Goal: Task Accomplishment & Management: Manage account settings

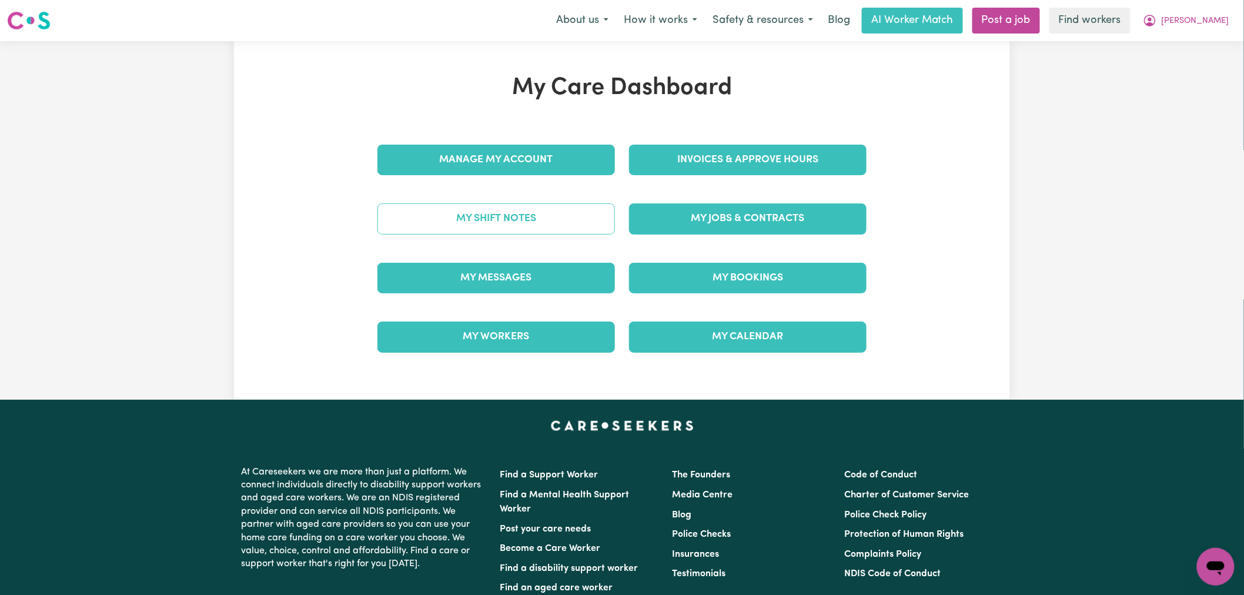
click at [557, 219] on link "My Shift Notes" at bounding box center [495, 218] width 237 height 31
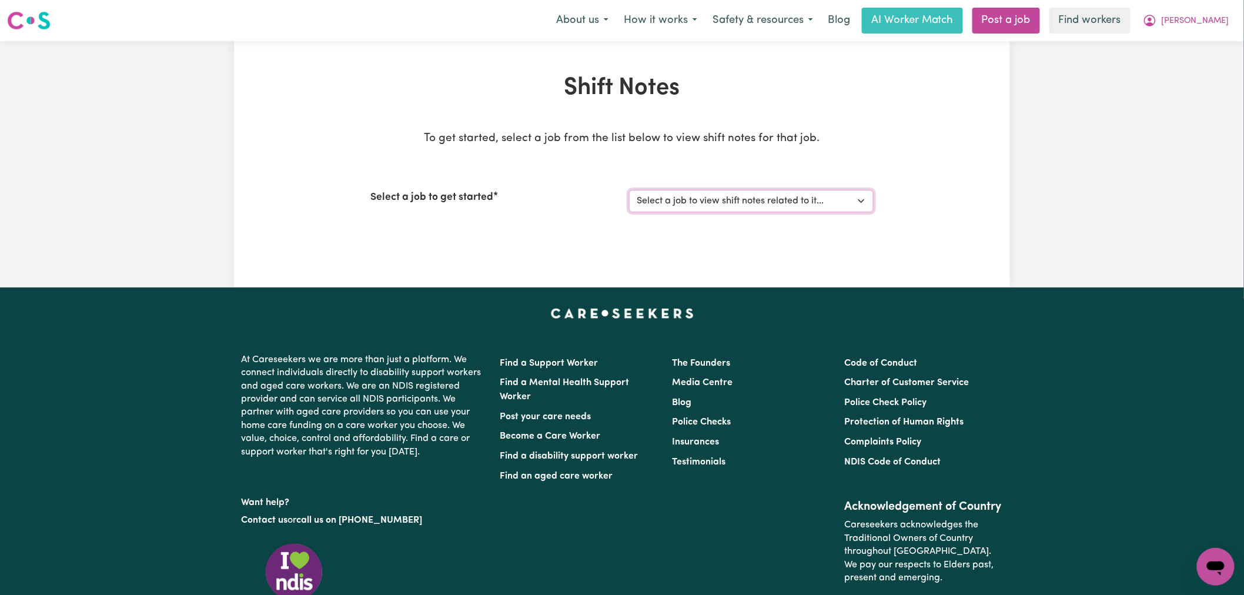
drag, startPoint x: 695, startPoint y: 202, endPoint x: 702, endPoint y: 210, distance: 10.5
click at [695, 202] on select "Select a job to view shift notes related to it... Care Worker needed in [GEOGRA…" at bounding box center [751, 201] width 245 height 22
select select "14108"
click at [629, 190] on select "Select a job to view shift notes related to it... Care Worker needed in [GEOGRA…" at bounding box center [751, 201] width 245 height 22
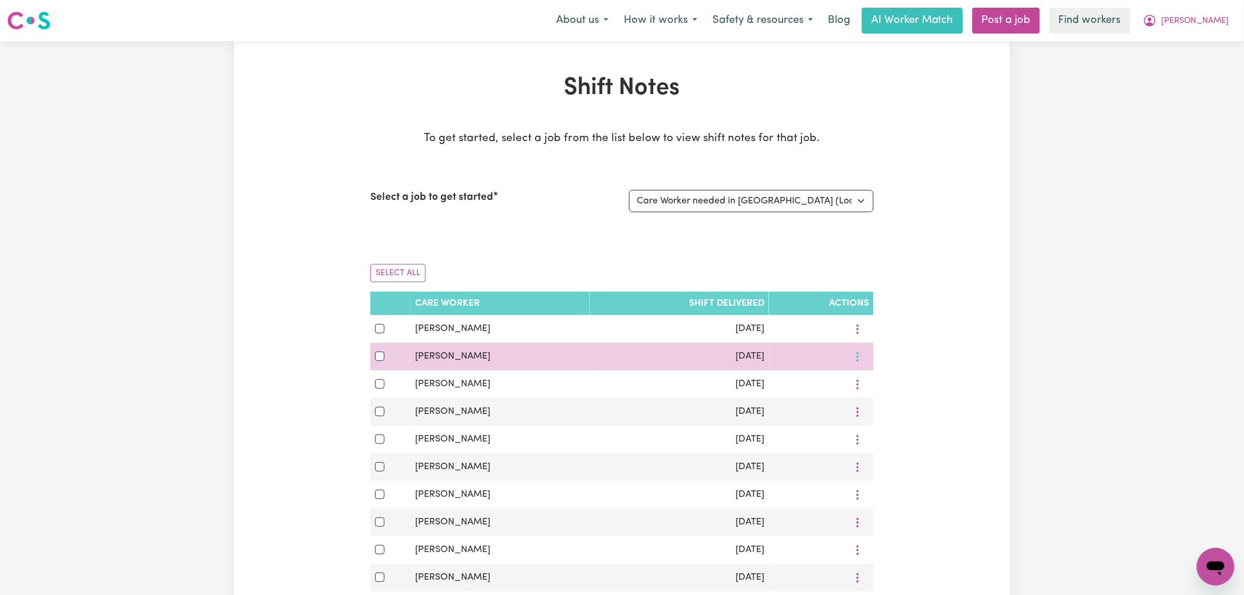
click at [855, 357] on icon "More options" at bounding box center [858, 357] width 12 height 12
click at [876, 381] on span "View Shift Note" at bounding box center [906, 383] width 64 height 9
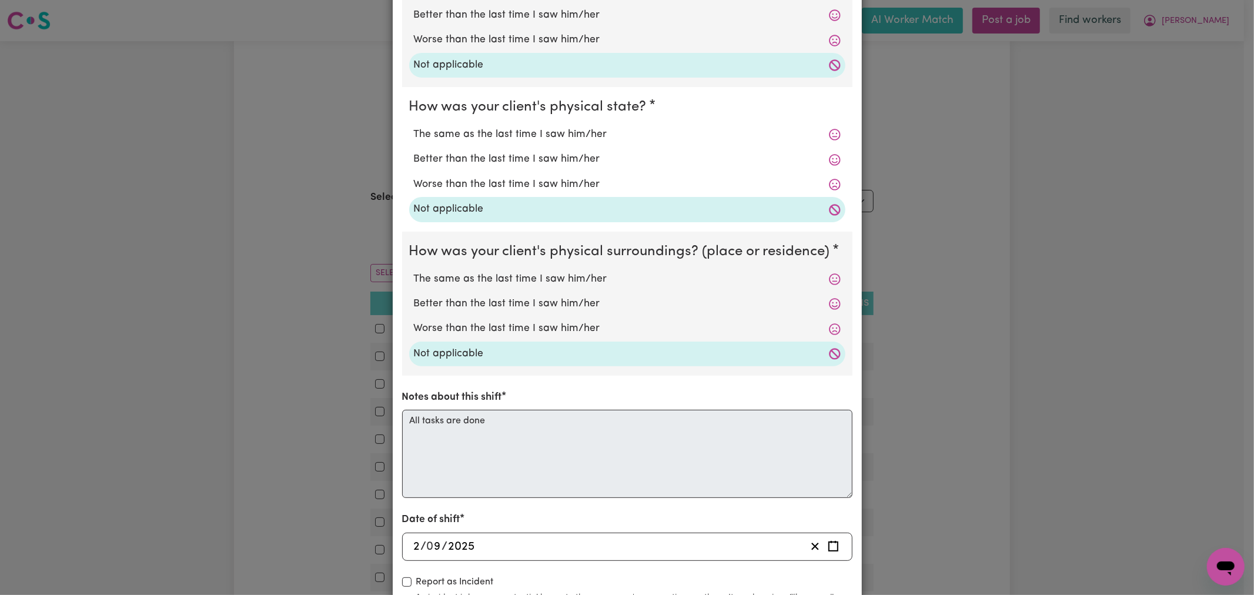
scroll to position [225, 0]
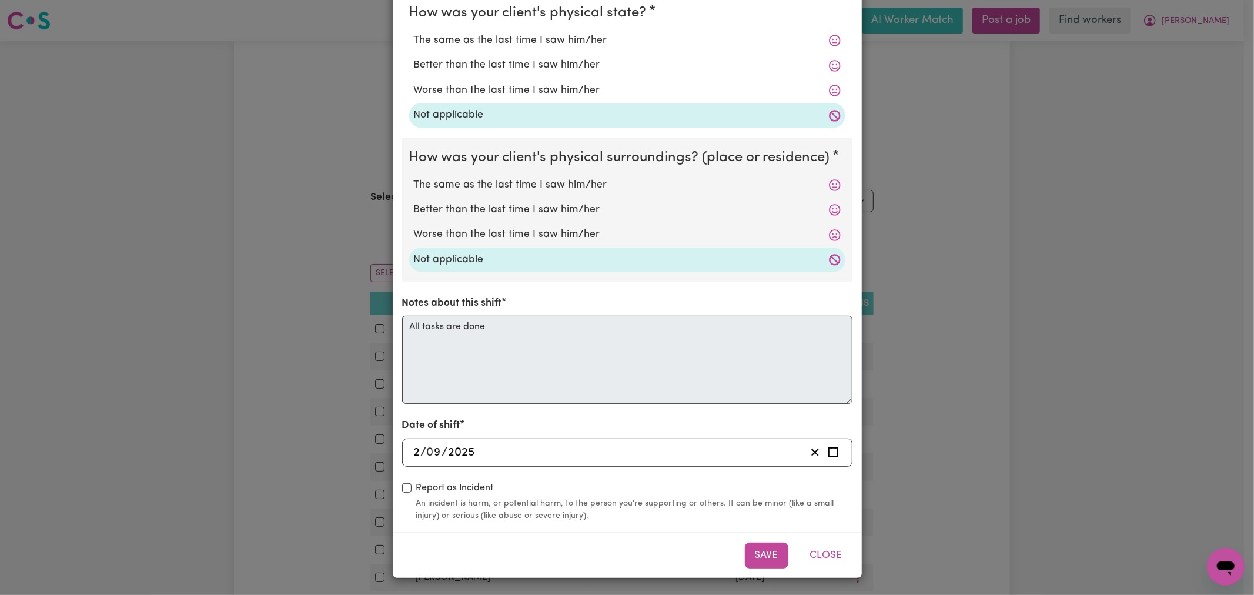
click at [1038, 292] on div "Shift Note ( [DATE] ) How was your client's mental state? The same as the last …" at bounding box center [627, 297] width 1254 height 595
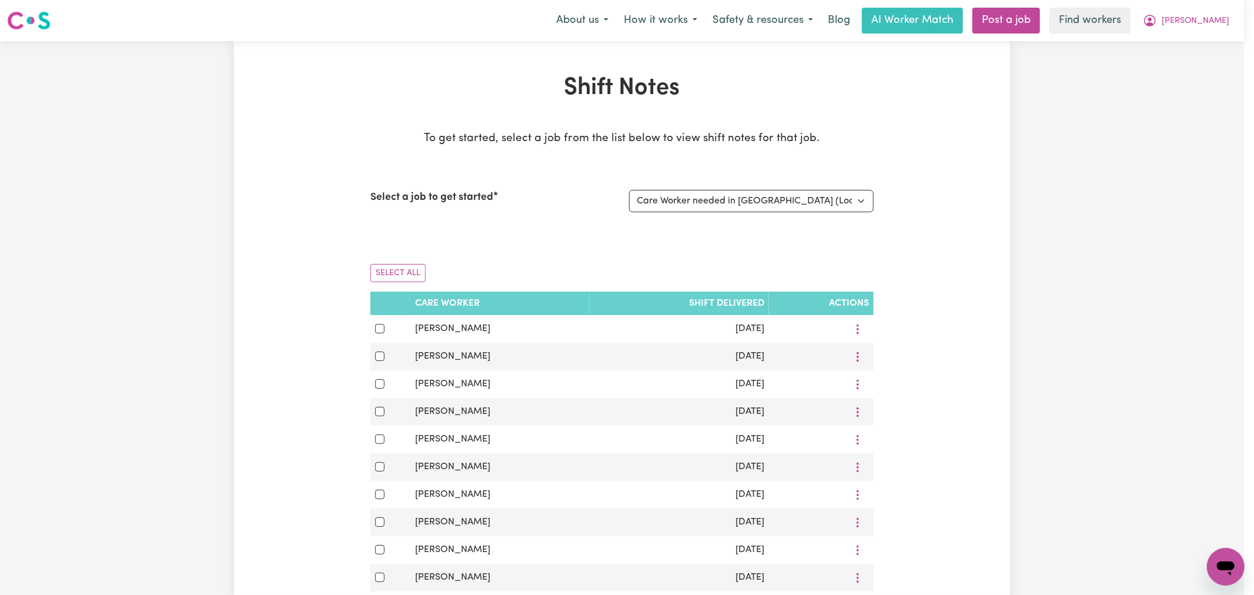
scroll to position [0, 0]
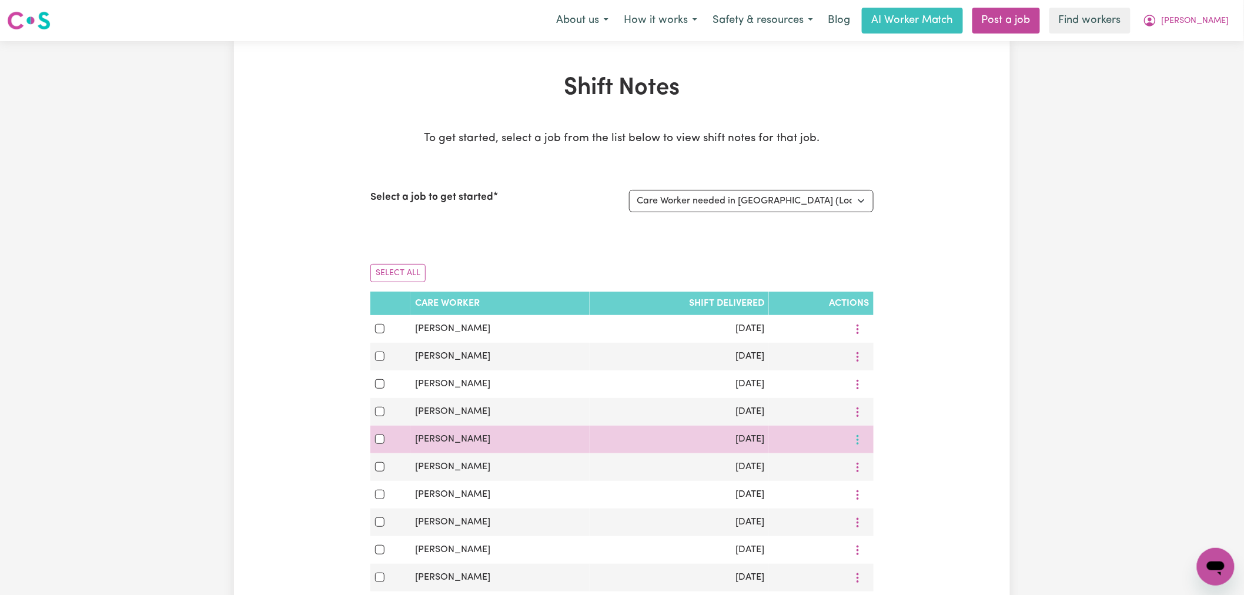
click at [866, 442] on button "More options" at bounding box center [857, 439] width 22 height 18
click at [888, 464] on span "View Shift Note" at bounding box center [906, 466] width 64 height 9
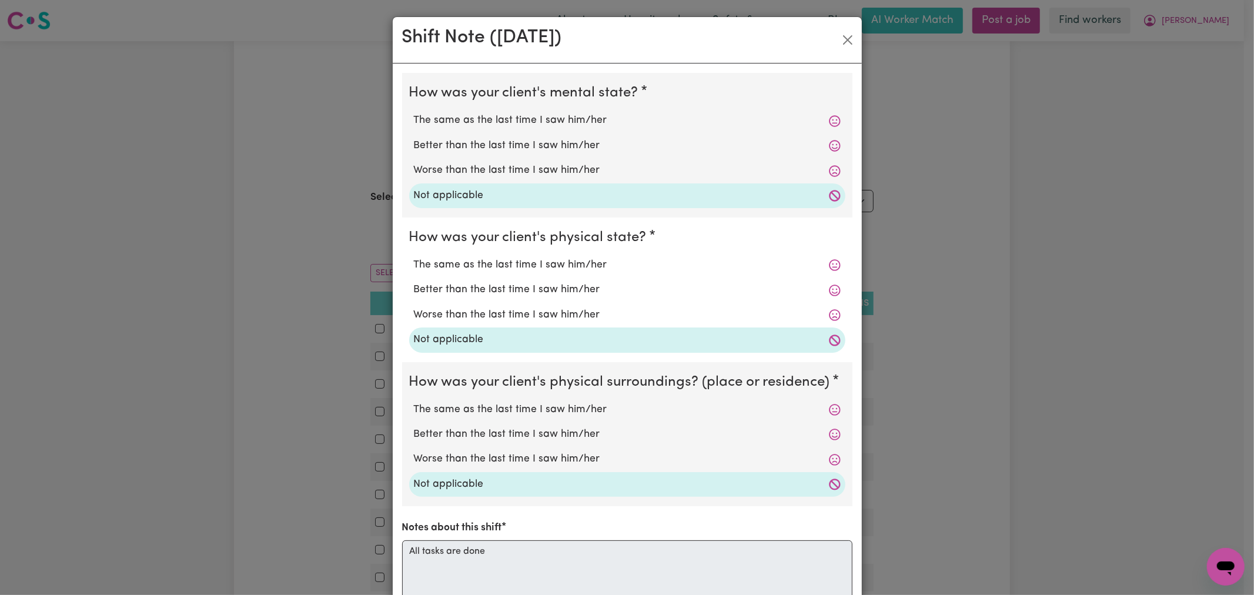
scroll to position [225, 0]
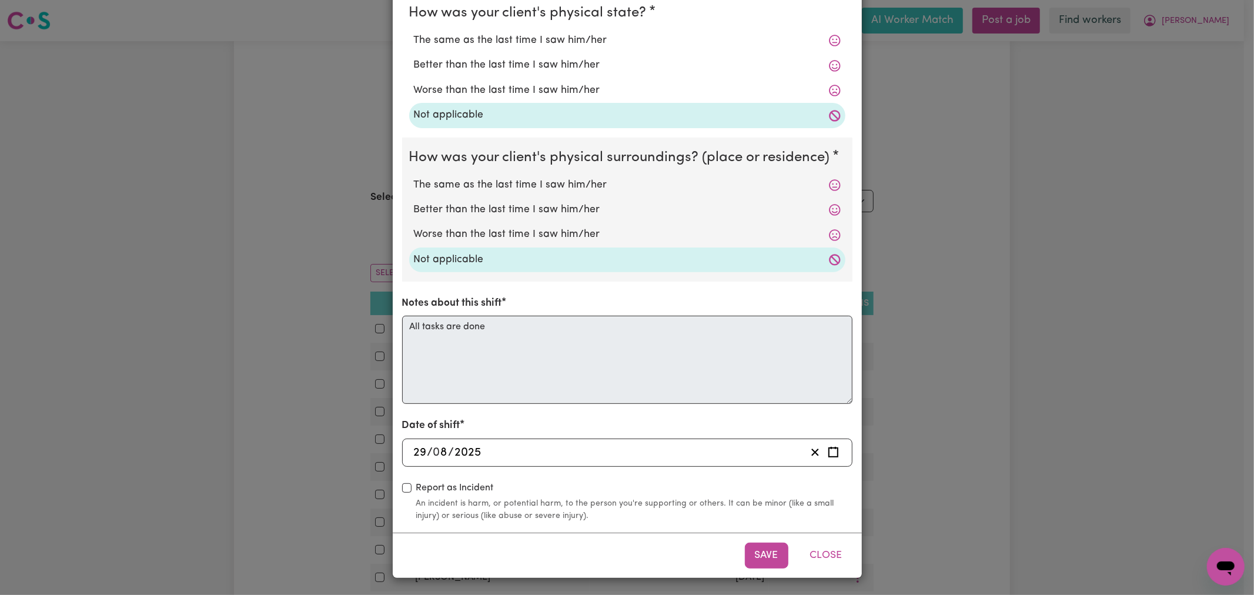
drag, startPoint x: 915, startPoint y: 351, endPoint x: 896, endPoint y: 313, distance: 42.6
click at [917, 351] on div "Shift Note ( [DATE] ) How was your client's mental state? The same as the last …" at bounding box center [627, 297] width 1254 height 595
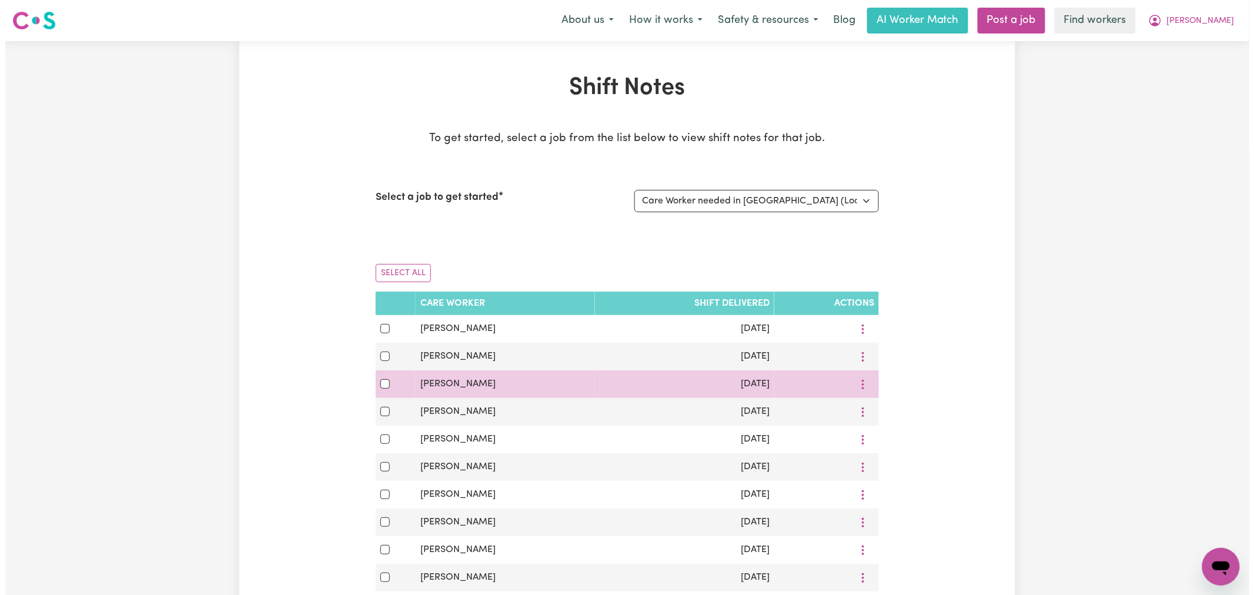
scroll to position [261, 0]
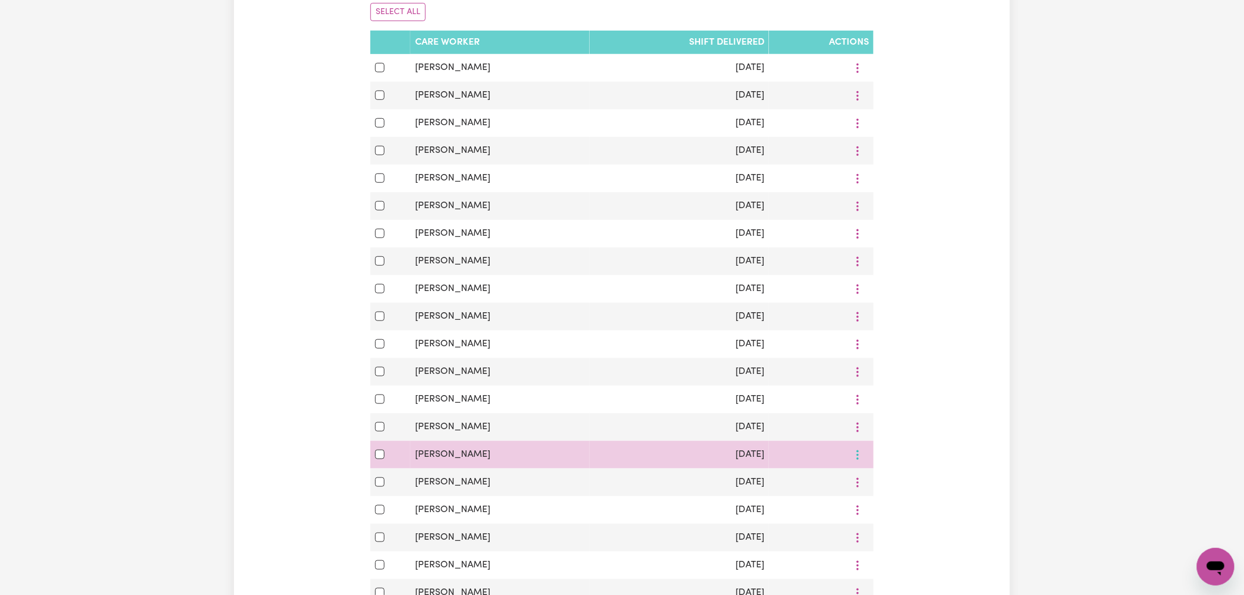
click at [853, 460] on icon "More options" at bounding box center [858, 455] width 12 height 12
click at [883, 481] on span "View Shift Note" at bounding box center [906, 481] width 64 height 9
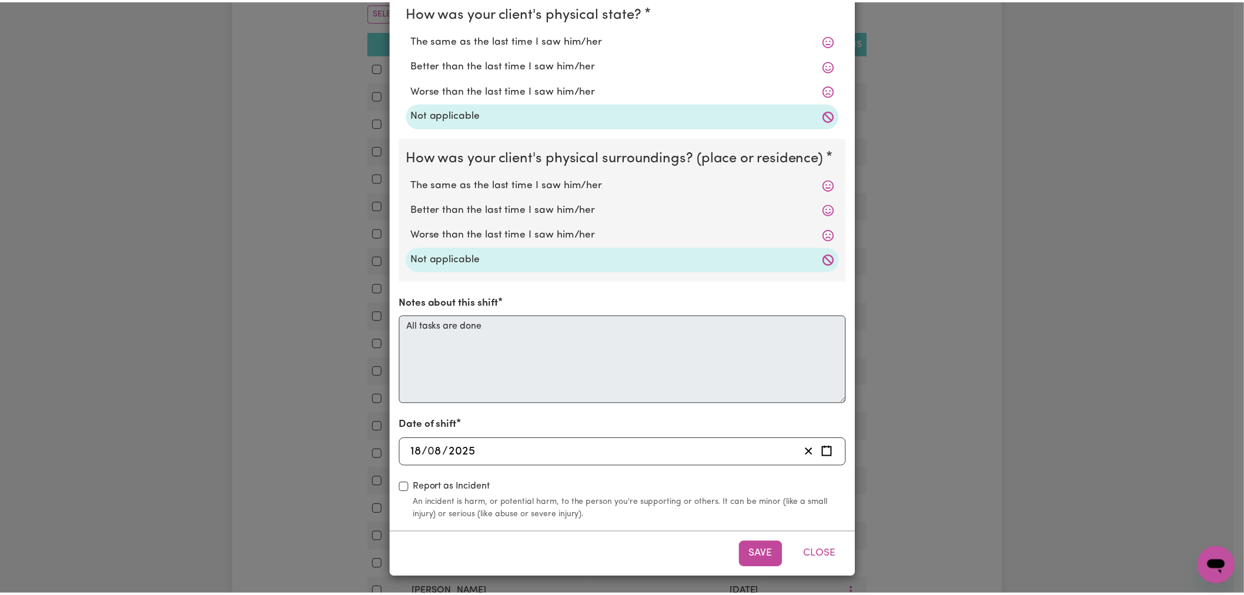
scroll to position [0, 0]
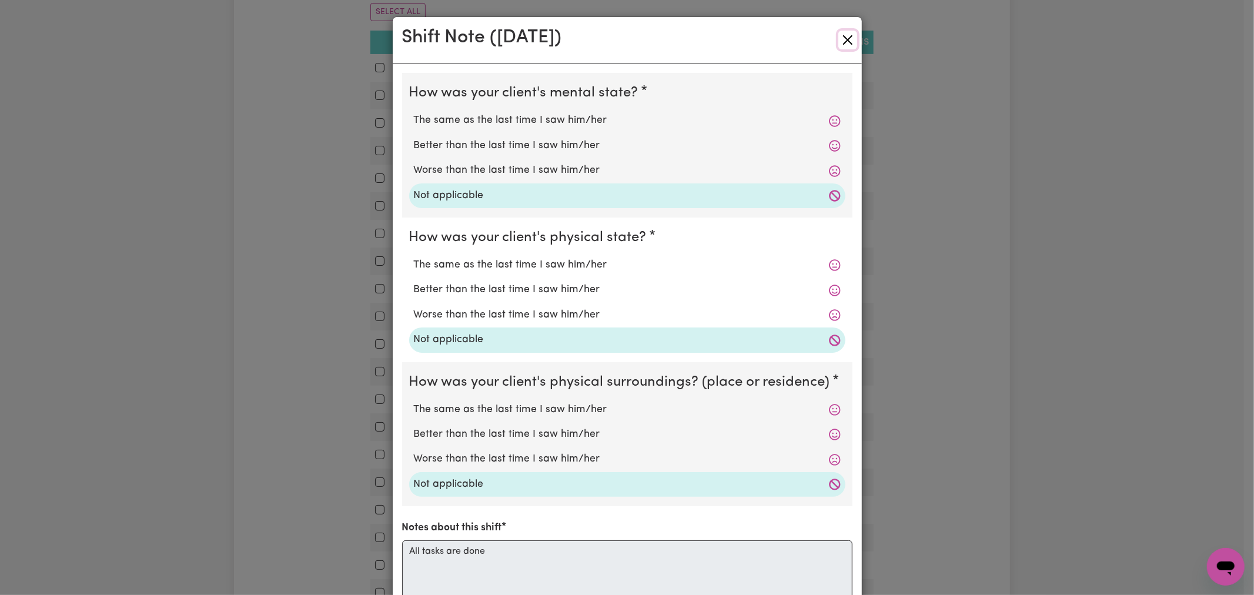
click at [838, 36] on button "Close" at bounding box center [847, 40] width 19 height 19
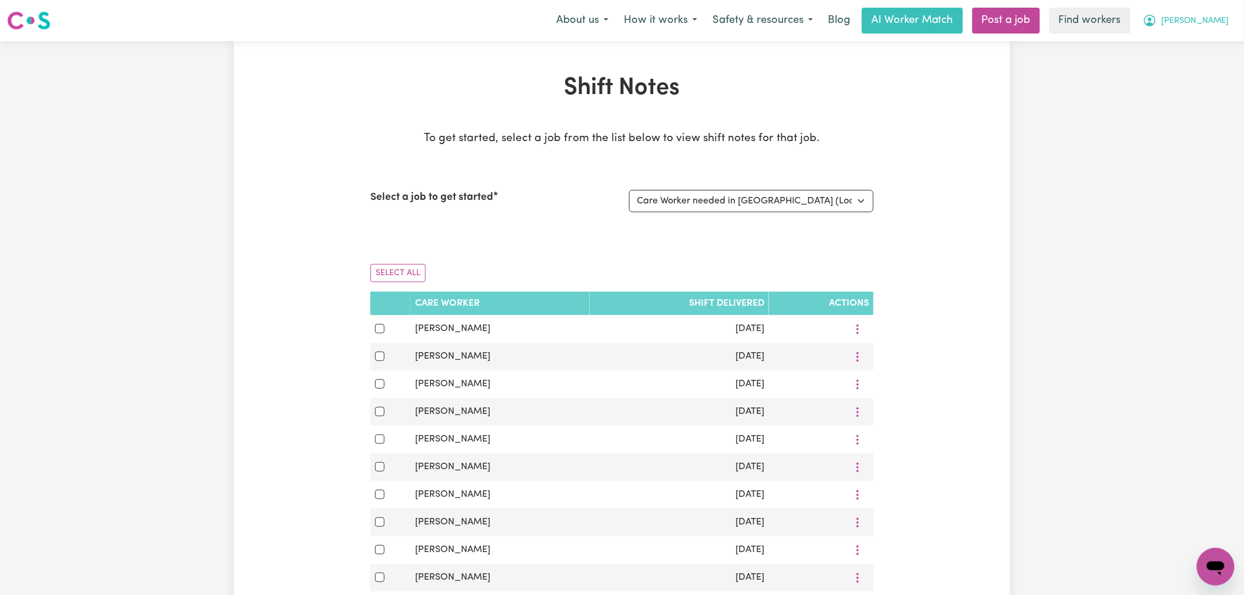
click at [1225, 24] on span "[PERSON_NAME]" at bounding box center [1195, 21] width 68 height 13
click at [1196, 67] on link "Logout" at bounding box center [1189, 67] width 93 height 22
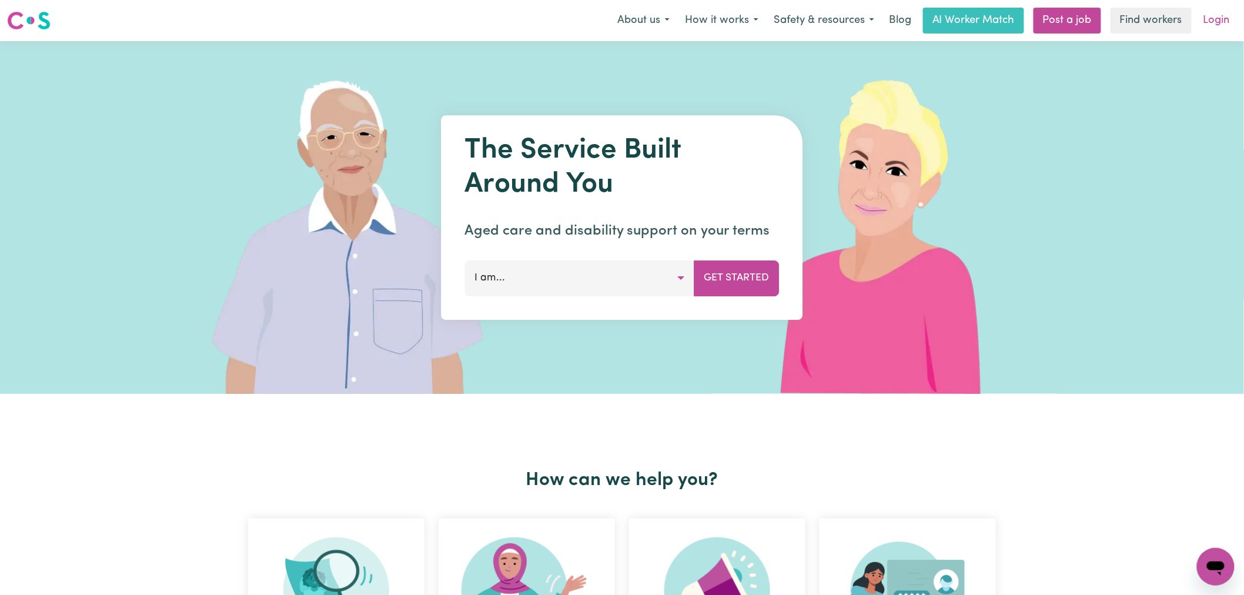
click at [1212, 22] on link "Login" at bounding box center [1216, 21] width 41 height 26
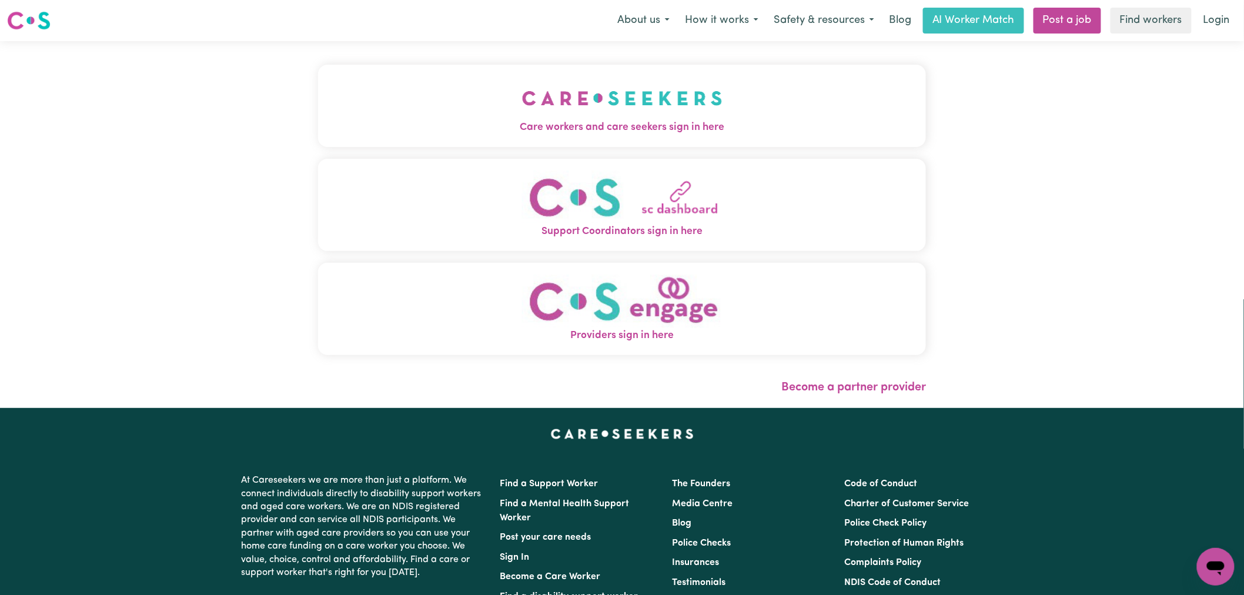
click at [318, 134] on button "Care workers and care seekers sign in here" at bounding box center [622, 106] width 608 height 82
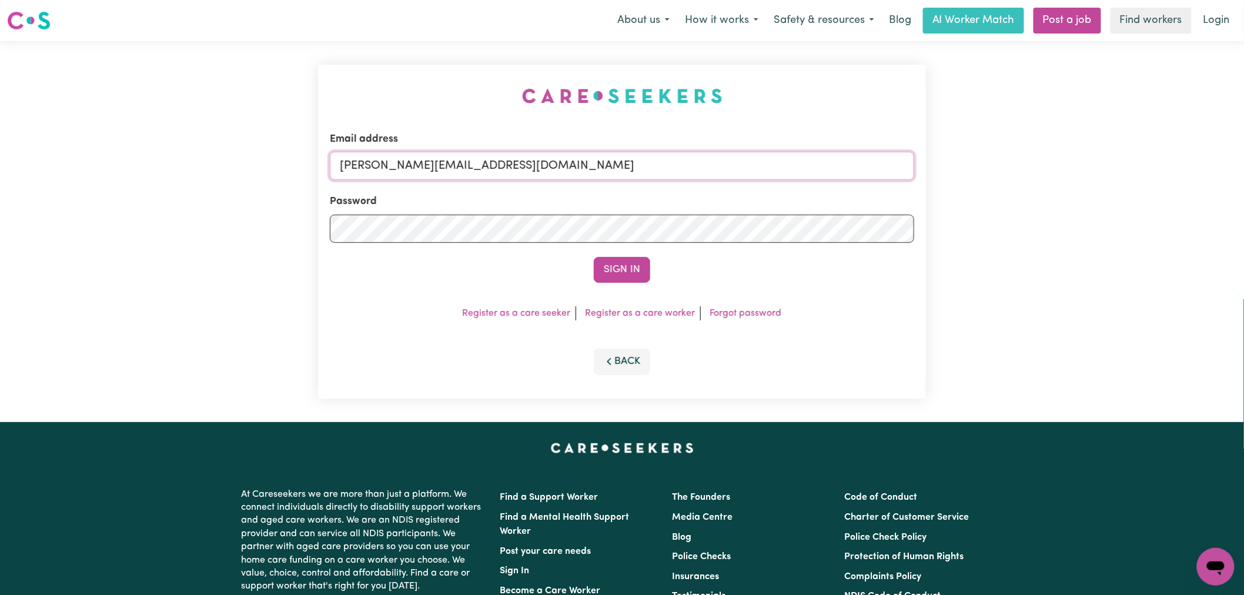
click at [620, 163] on input "[PERSON_NAME][EMAIL_ADDRESS][DOMAIN_NAME]" at bounding box center [622, 166] width 584 height 28
drag, startPoint x: 631, startPoint y: 177, endPoint x: 397, endPoint y: 155, distance: 234.9
click at [397, 155] on input "superuser~[EMAIL_ADDRESS][DOMAIN_NAME]" at bounding box center [622, 166] width 584 height 28
type input "superuser~[EMAIL_ADDRESS][DOMAIN_NAME]"
click at [619, 273] on button "Sign In" at bounding box center [622, 270] width 56 height 26
